Goal: Check status: Check status

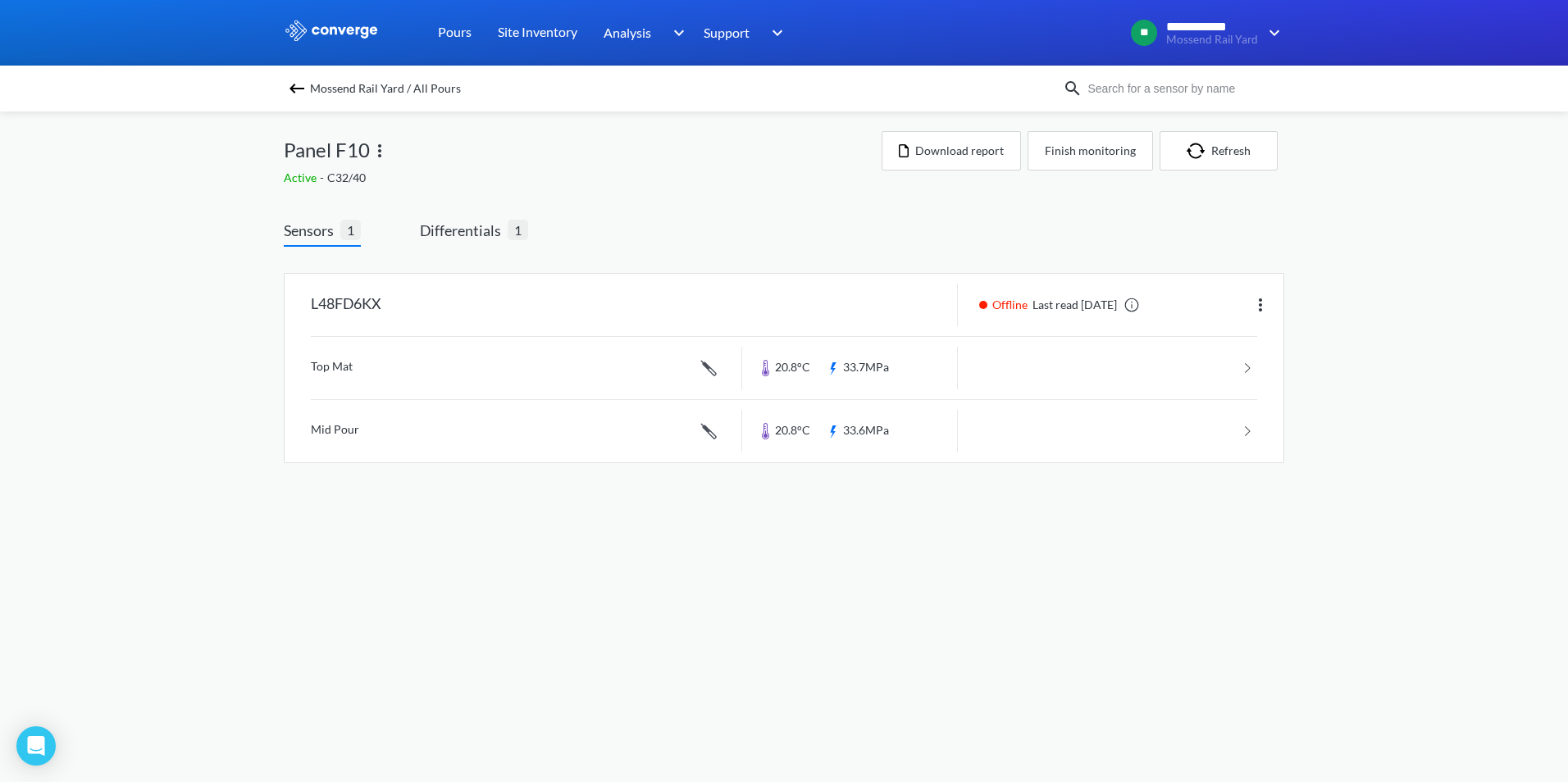
click at [322, 87] on span "Mossend Rail Yard / All Pours" at bounding box center [386, 89] width 151 height 23
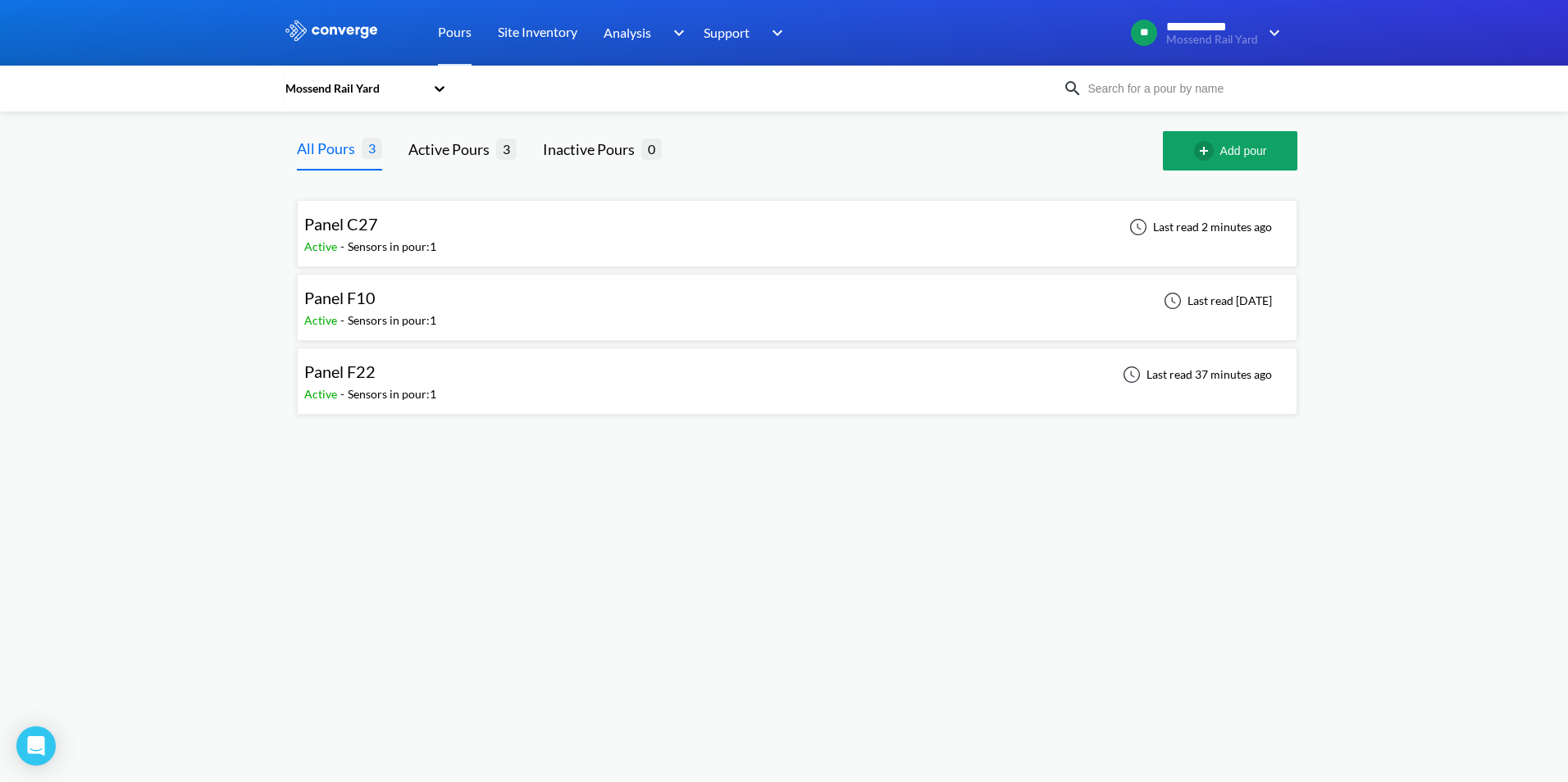
click at [414, 373] on div "Panel F22" at bounding box center [371, 371] width 132 height 26
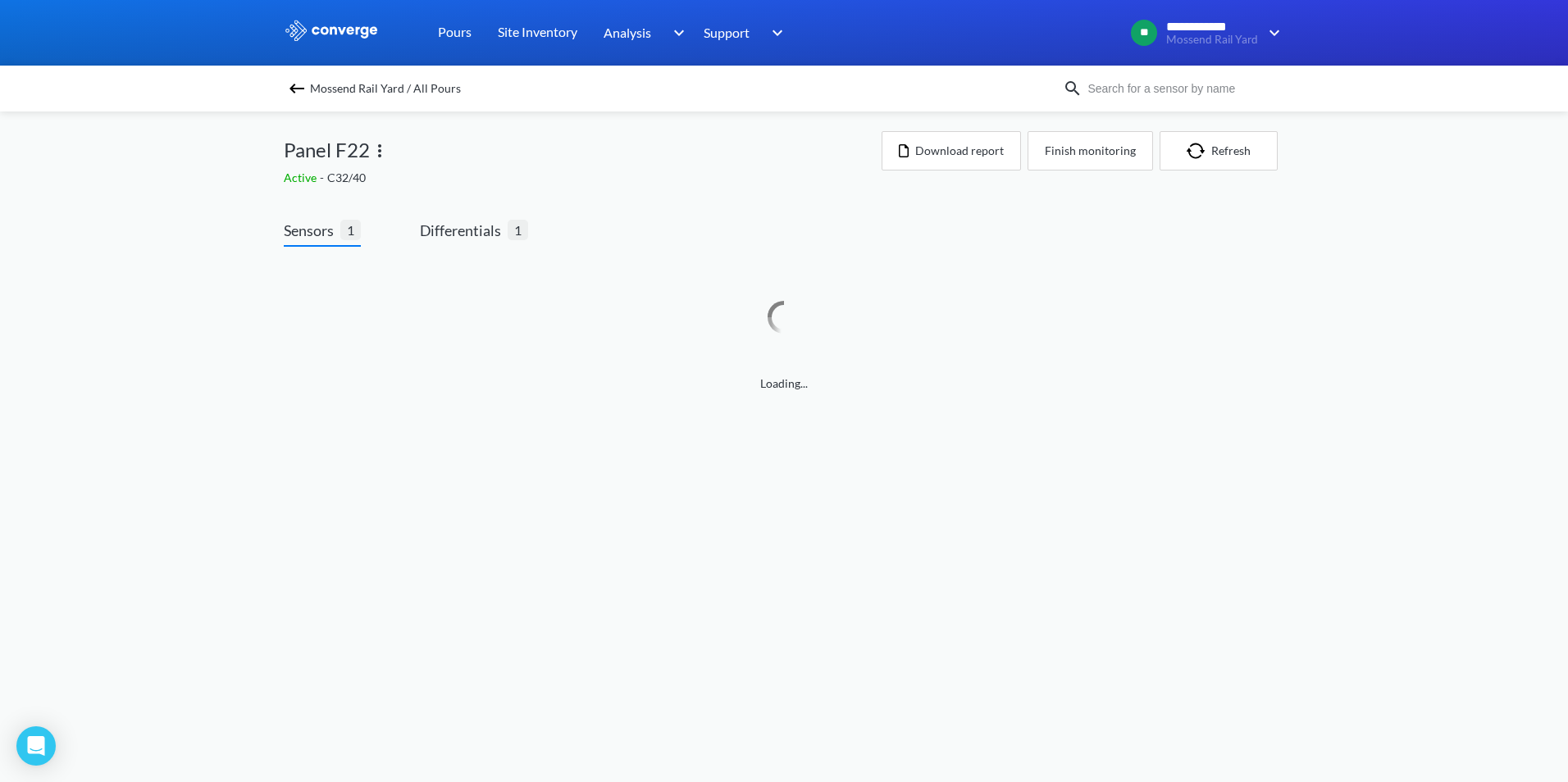
click at [296, 93] on img at bounding box center [296, 88] width 20 height 20
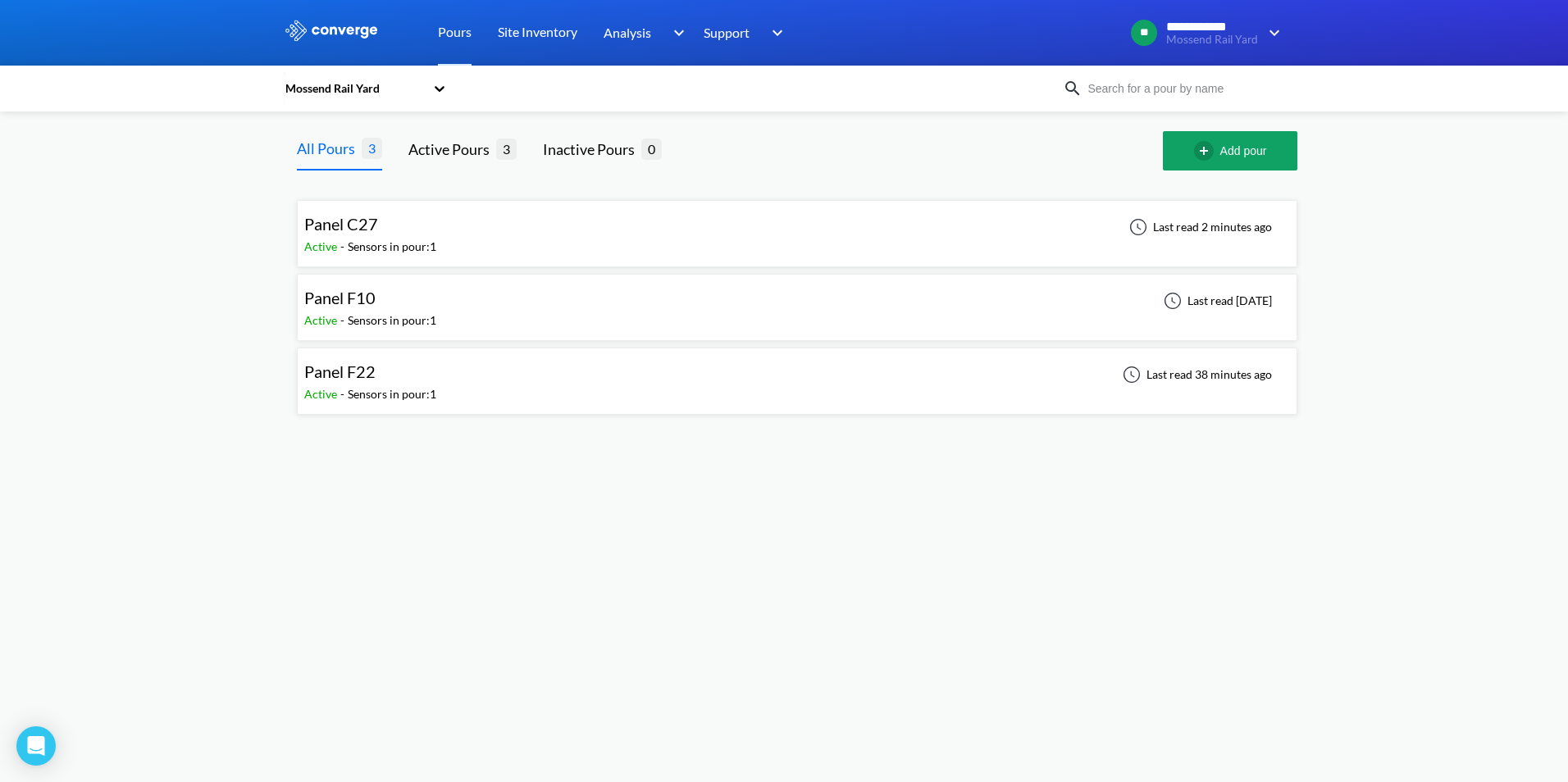
click at [392, 234] on div "Panel C27" at bounding box center [371, 224] width 132 height 26
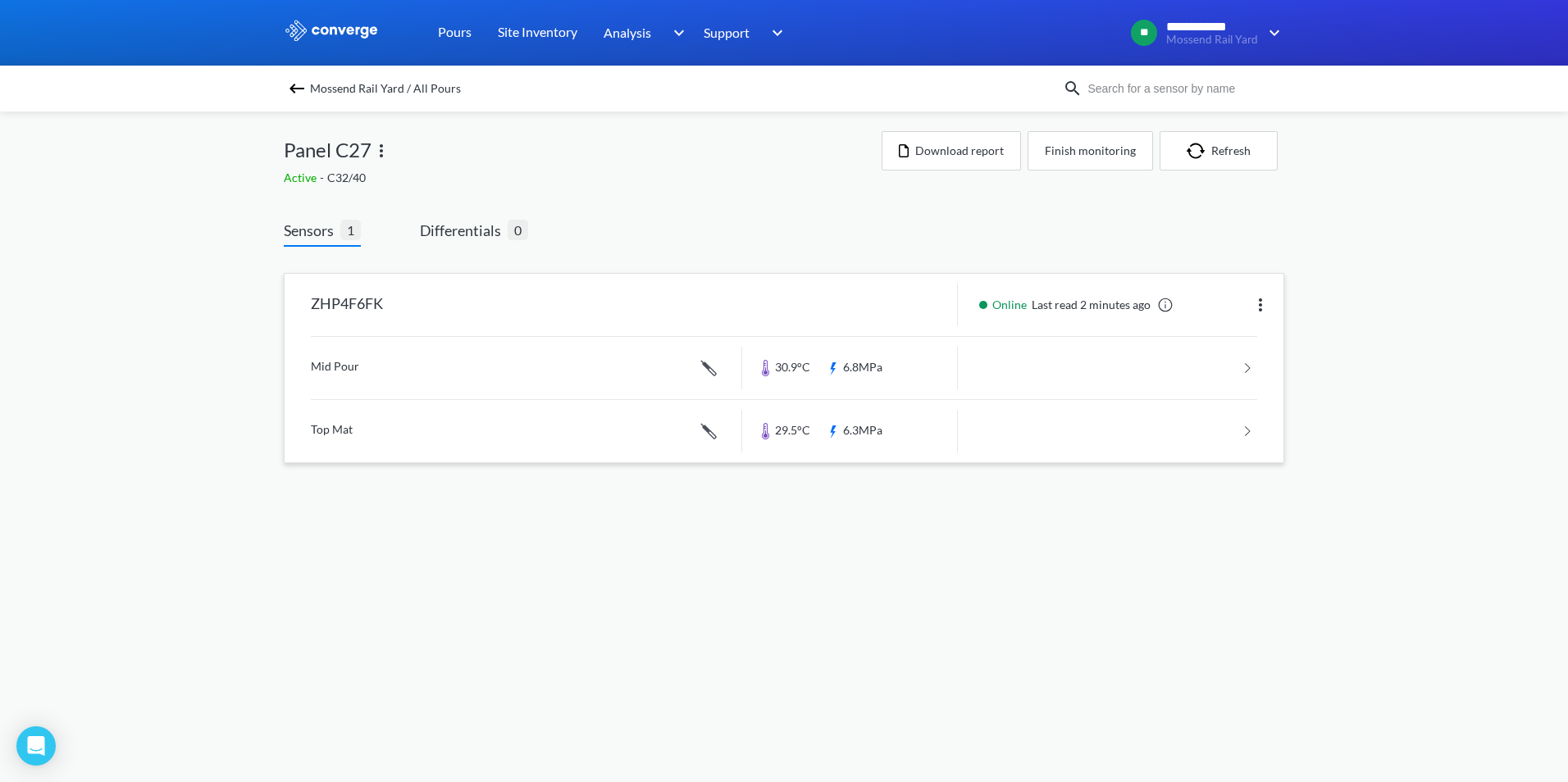
click at [423, 368] on link at bounding box center [783, 368] width 946 height 62
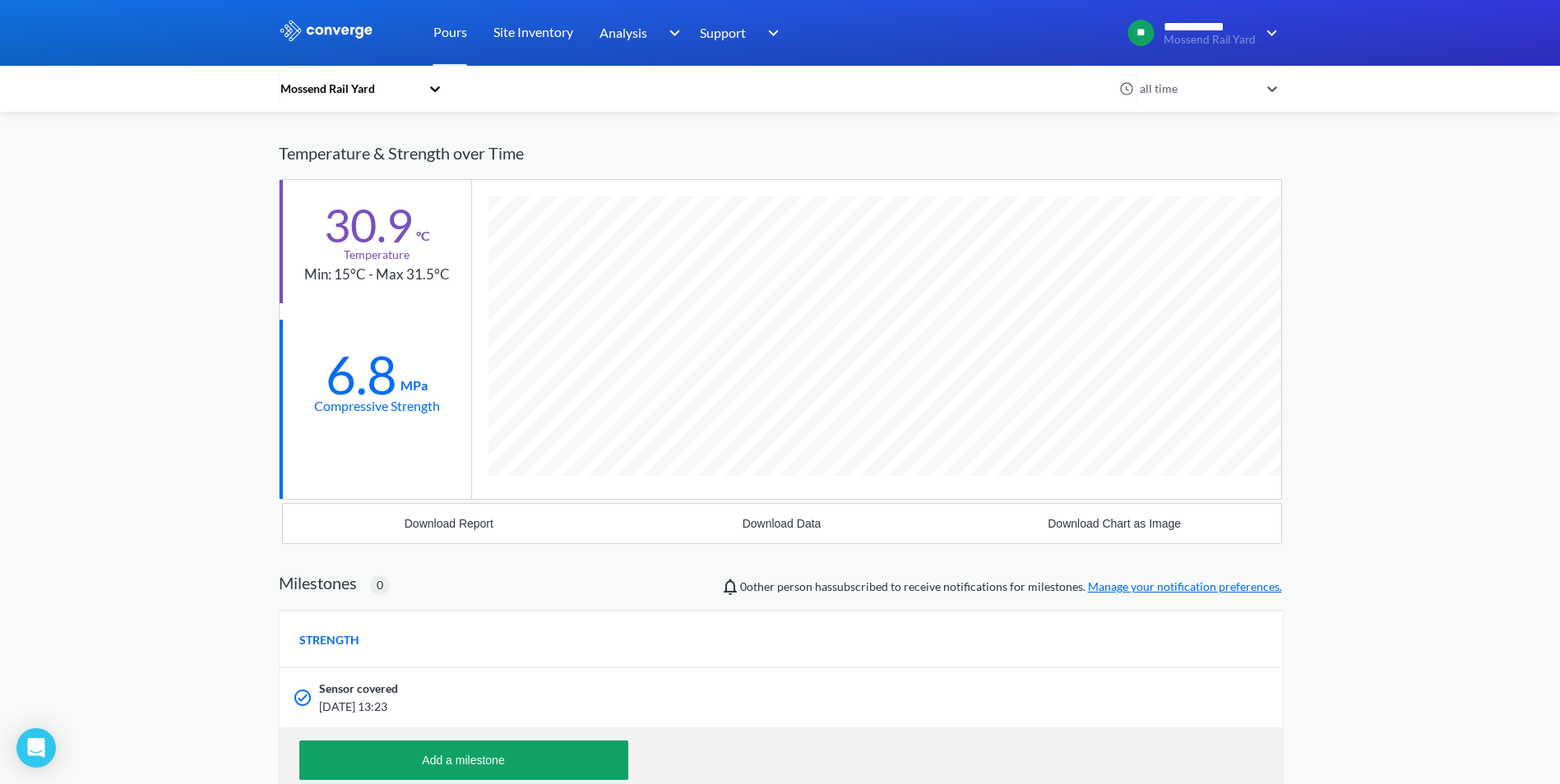
scroll to position [27, 0]
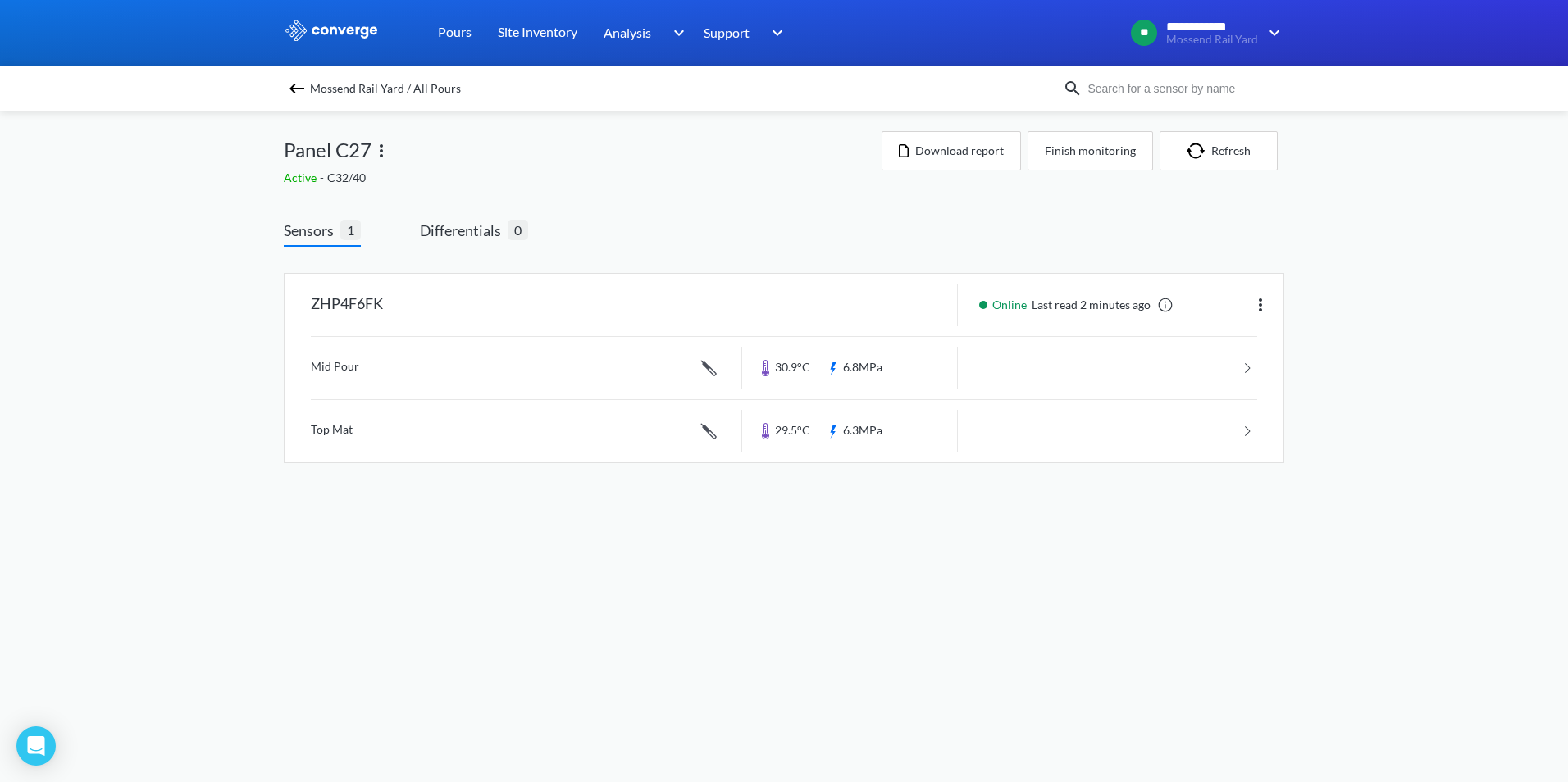
click at [299, 92] on img at bounding box center [296, 88] width 20 height 20
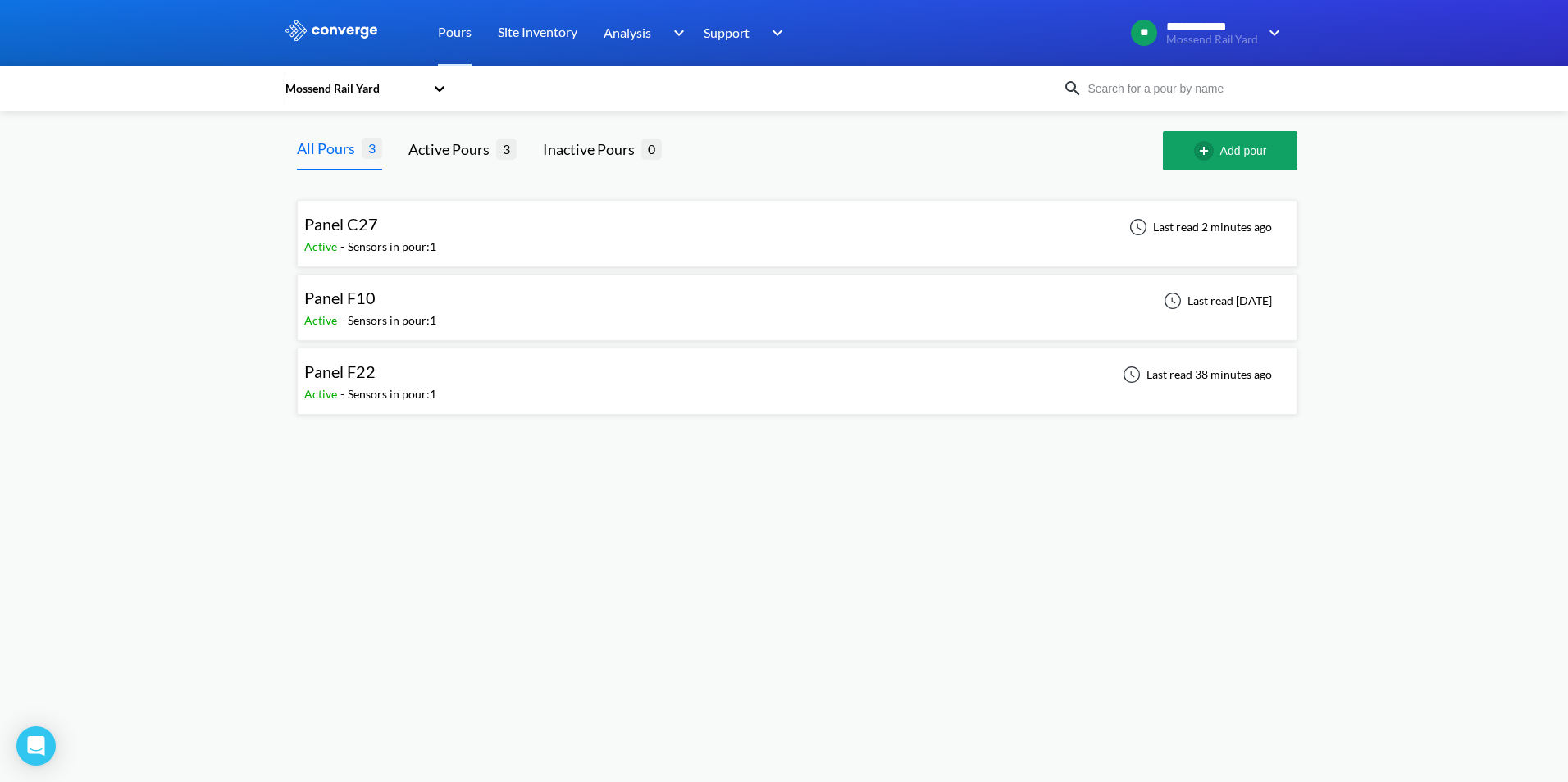
click at [433, 378] on div "Panel F22" at bounding box center [371, 371] width 132 height 26
